Goal: Book appointment/travel/reservation

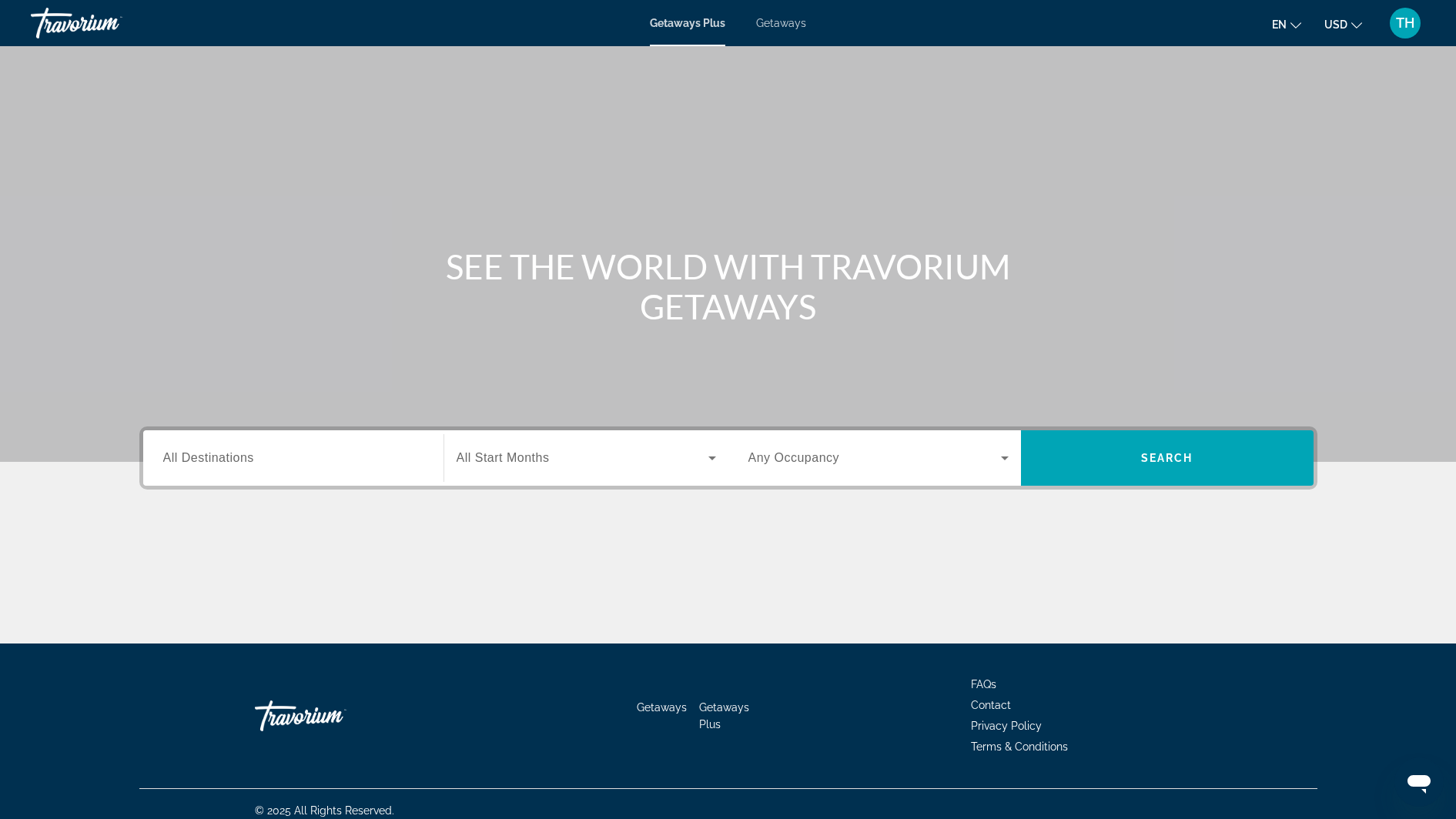
click at [231, 457] on span "All Destinations" at bounding box center [209, 458] width 91 height 13
click at [231, 457] on input "Destination All Destinations" at bounding box center [293, 459] width 260 height 18
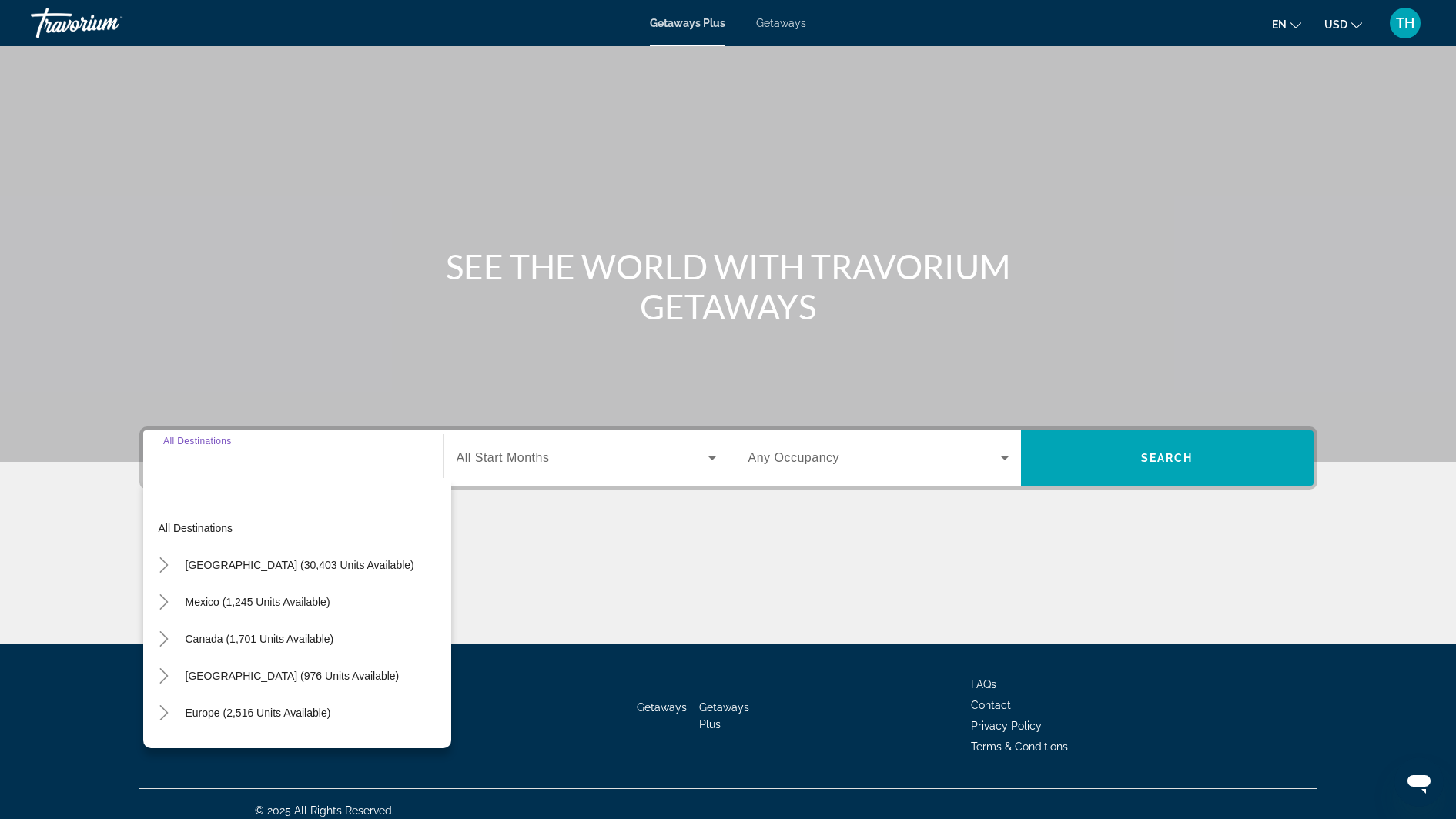
scroll to position [13, 0]
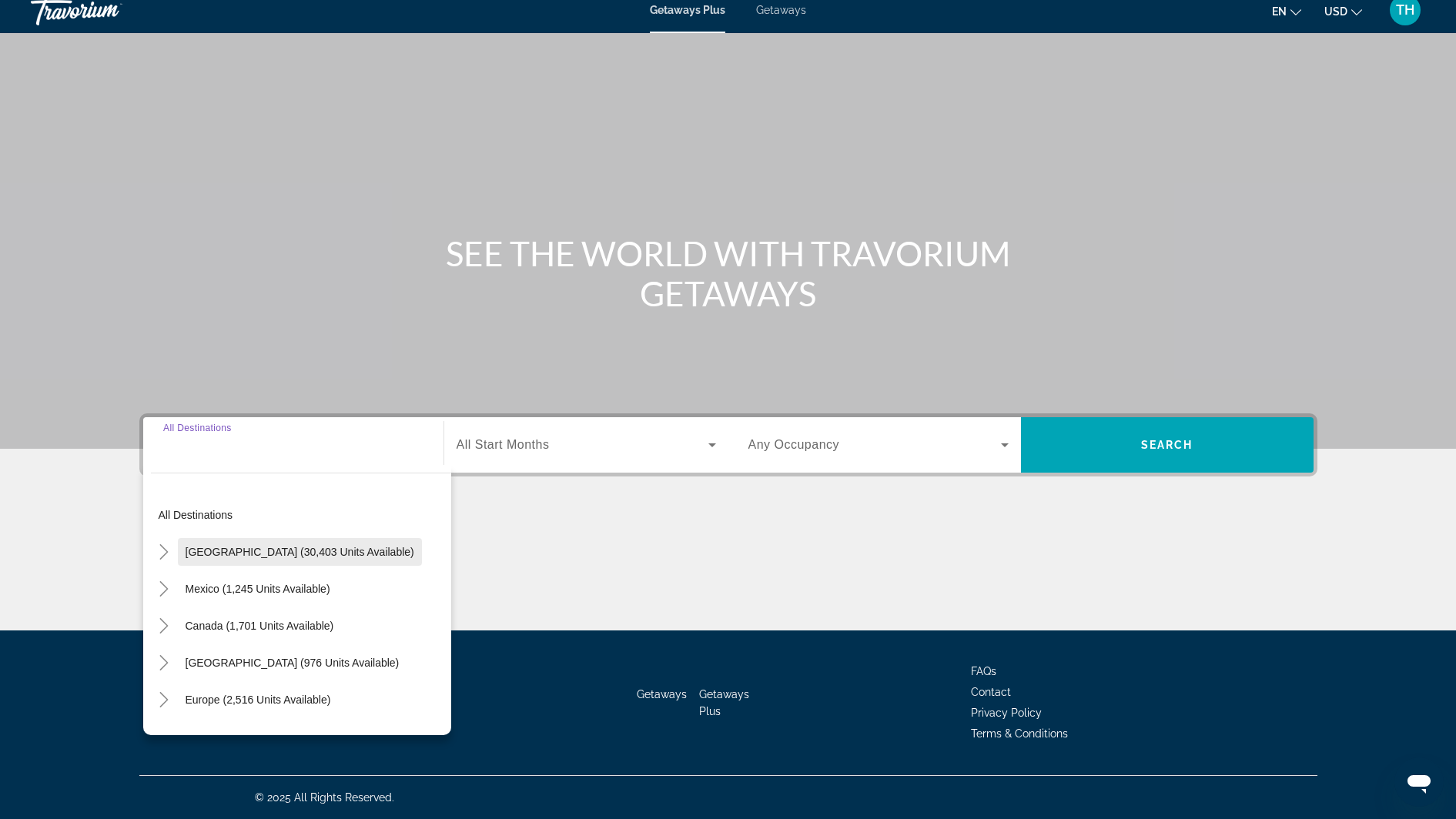
click at [258, 550] on span "[GEOGRAPHIC_DATA] (30,403 units available)" at bounding box center [299, 552] width 229 height 13
type input "**********"
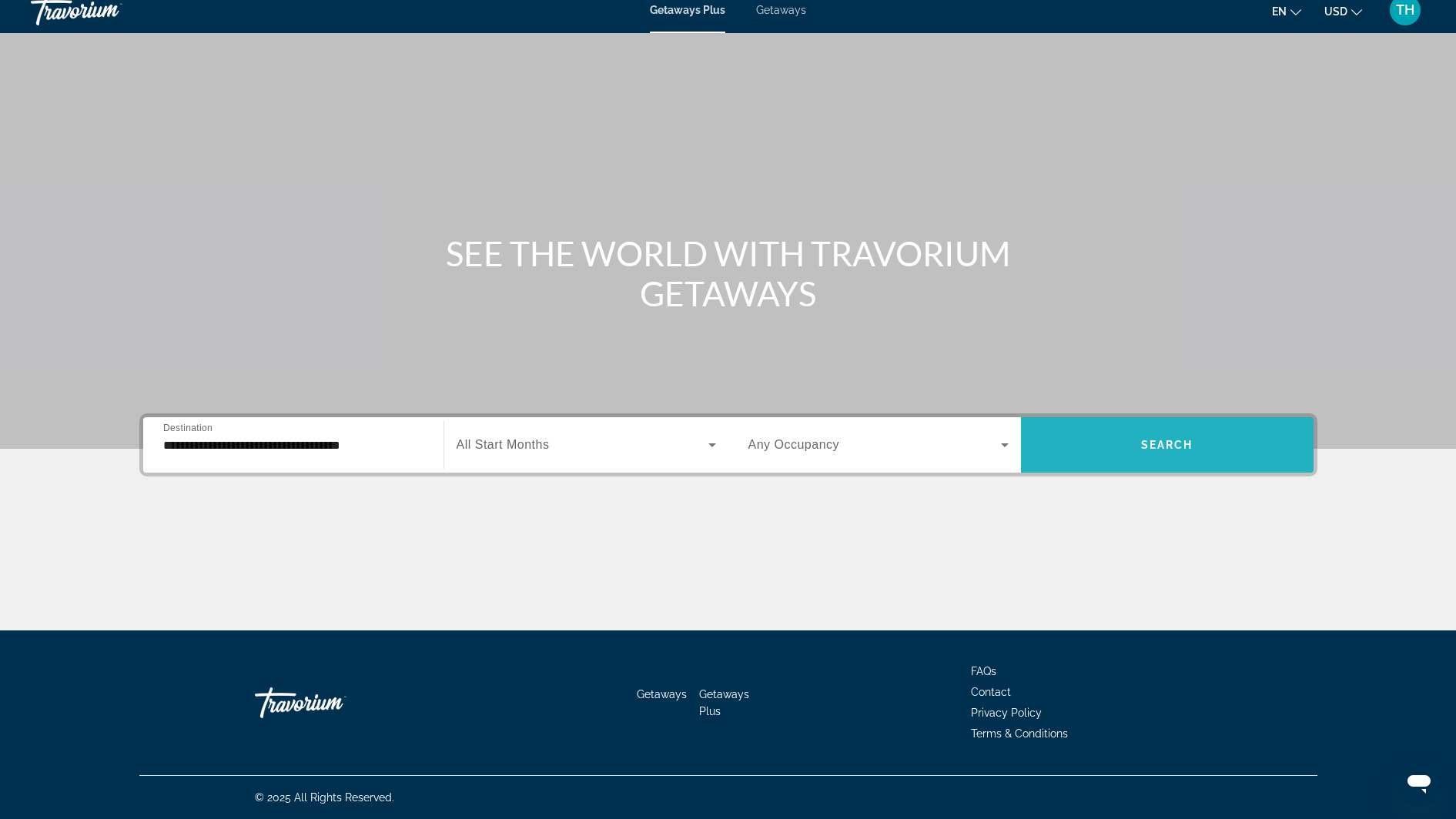
click at [1180, 437] on span "Search widget" at bounding box center [1167, 445] width 293 height 37
